Goal: Task Accomplishment & Management: Manage account settings

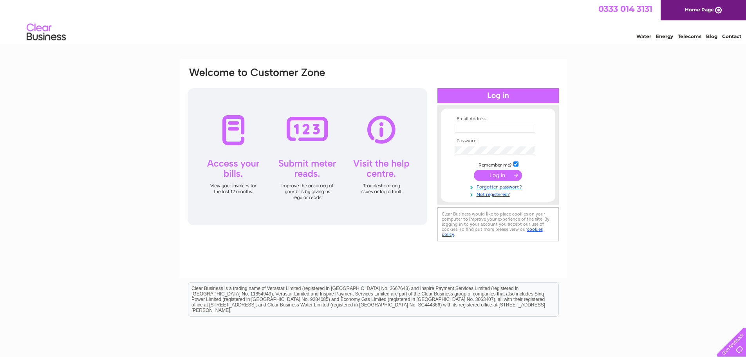
click at [466, 130] on input "text" at bounding box center [495, 128] width 81 height 9
type input "[EMAIL_ADDRESS][DOMAIN_NAME]"
click at [663, 37] on link "Energy" at bounding box center [664, 36] width 17 height 6
click at [499, 175] on input "submit" at bounding box center [498, 175] width 48 height 11
